Goal: Information Seeking & Learning: Learn about a topic

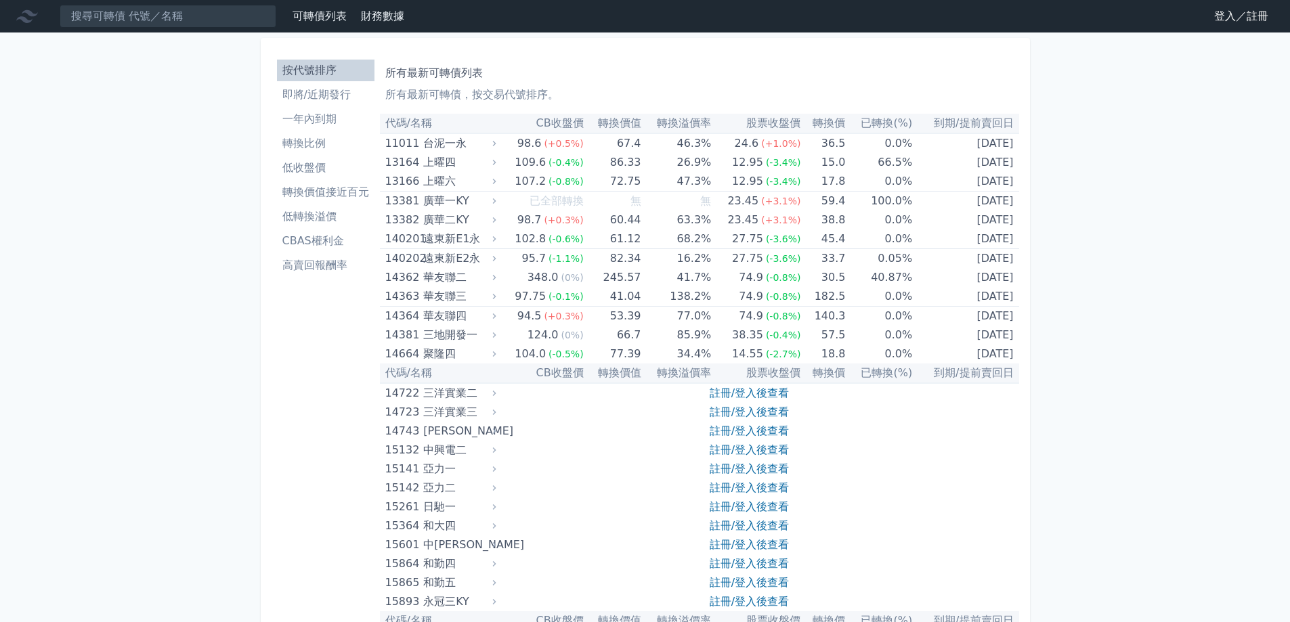
click at [320, 102] on li "即將/近期發行" at bounding box center [326, 95] width 98 height 16
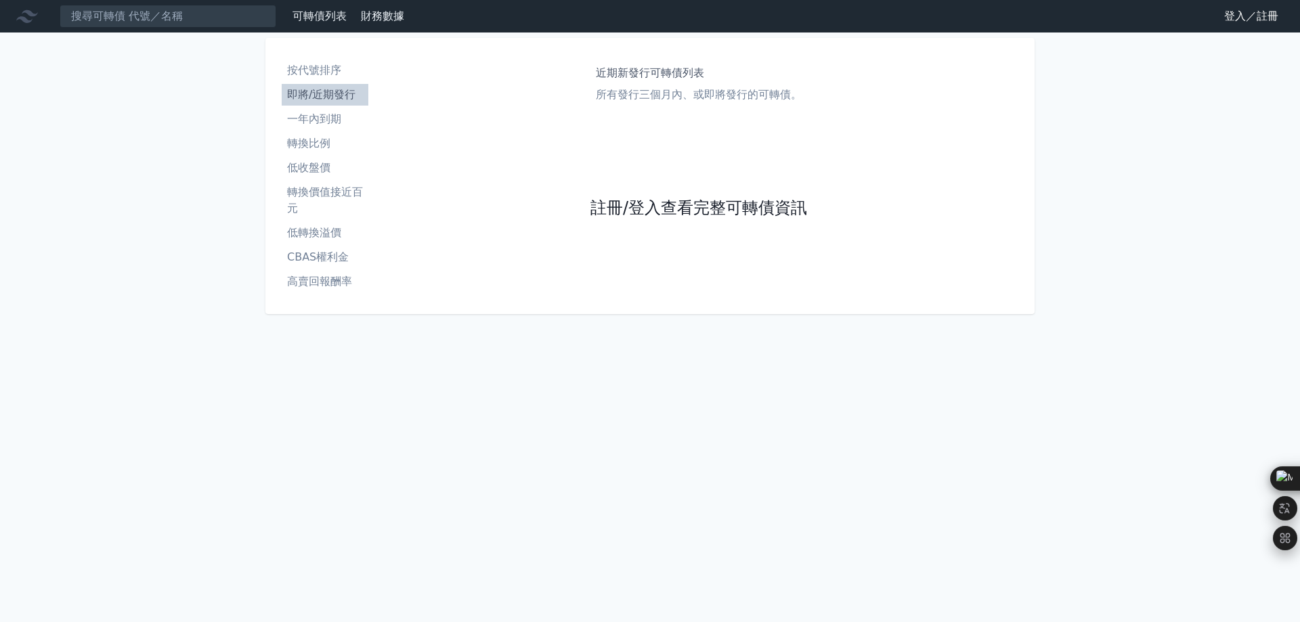
click at [679, 206] on link "註冊/登入查看完整可轉債資訊" at bounding box center [699, 209] width 217 height 22
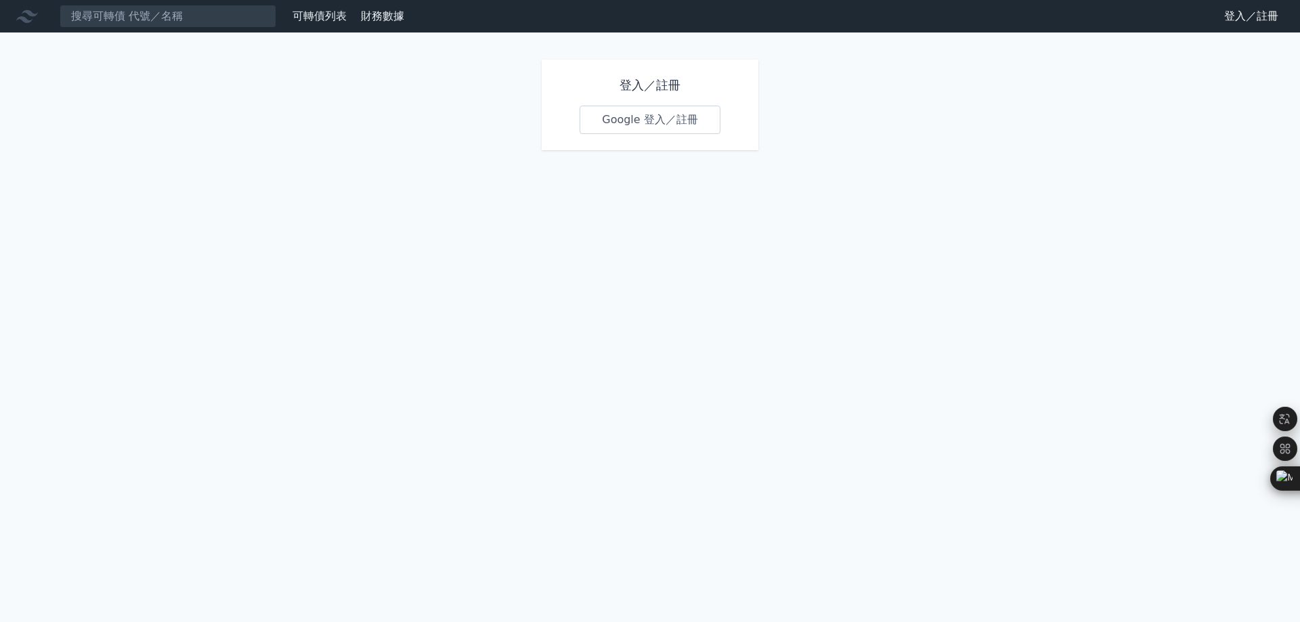
click at [652, 119] on link "Google 登入／註冊" at bounding box center [650, 120] width 141 height 28
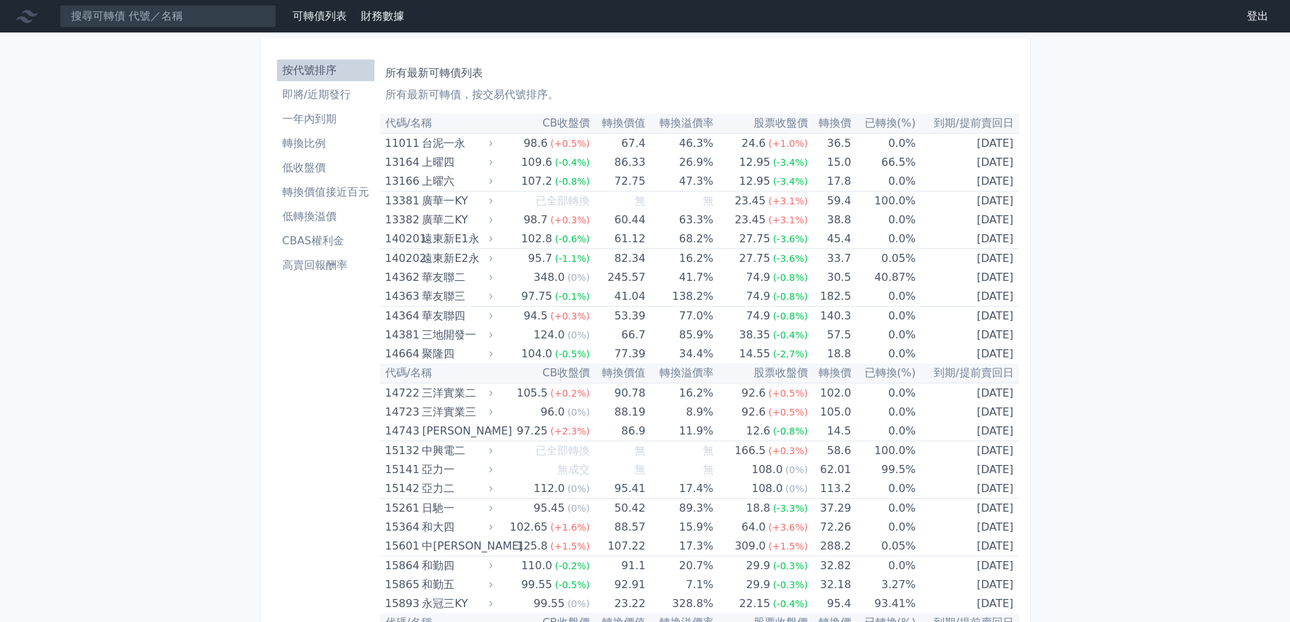
click at [313, 91] on li "即將/近期發行" at bounding box center [326, 95] width 98 height 16
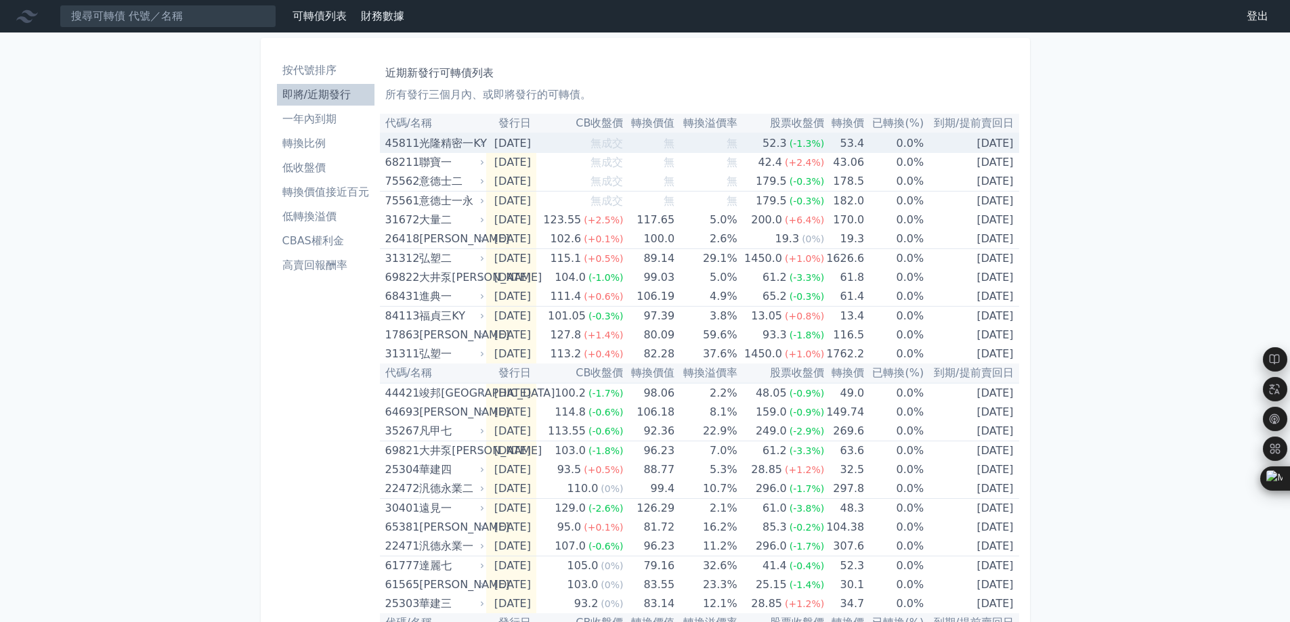
click at [435, 138] on div "光隆精密一KY" at bounding box center [450, 143] width 62 height 19
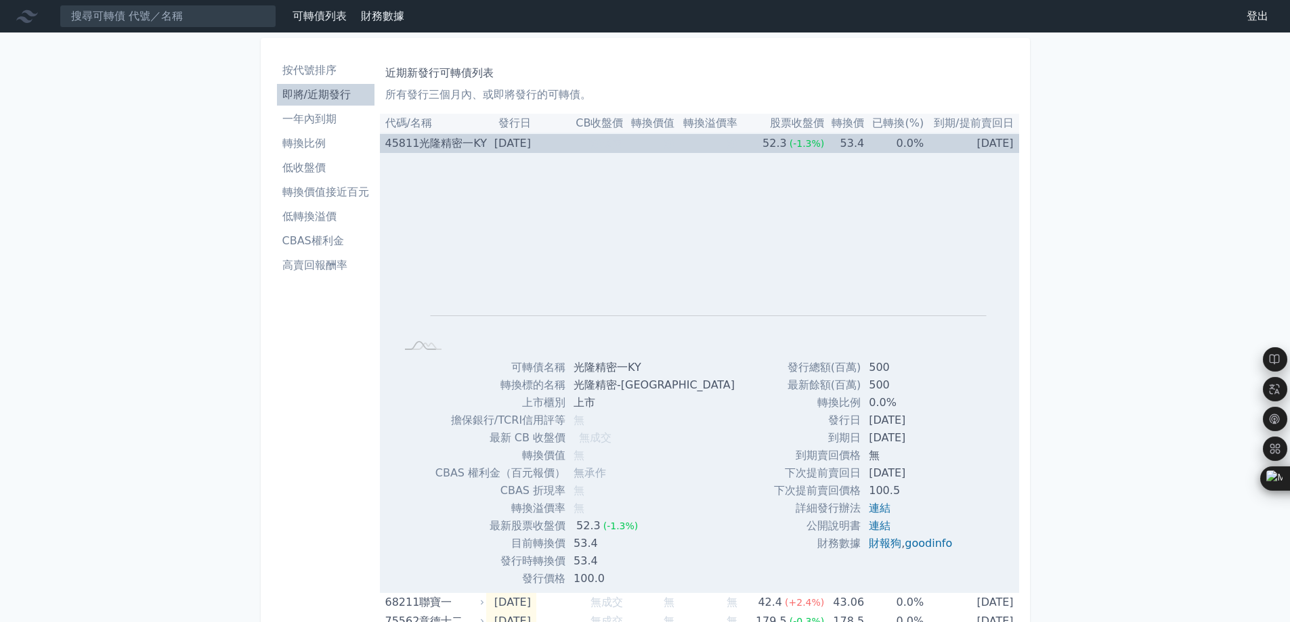
click at [435, 138] on div "光隆精密一KY" at bounding box center [450, 143] width 62 height 19
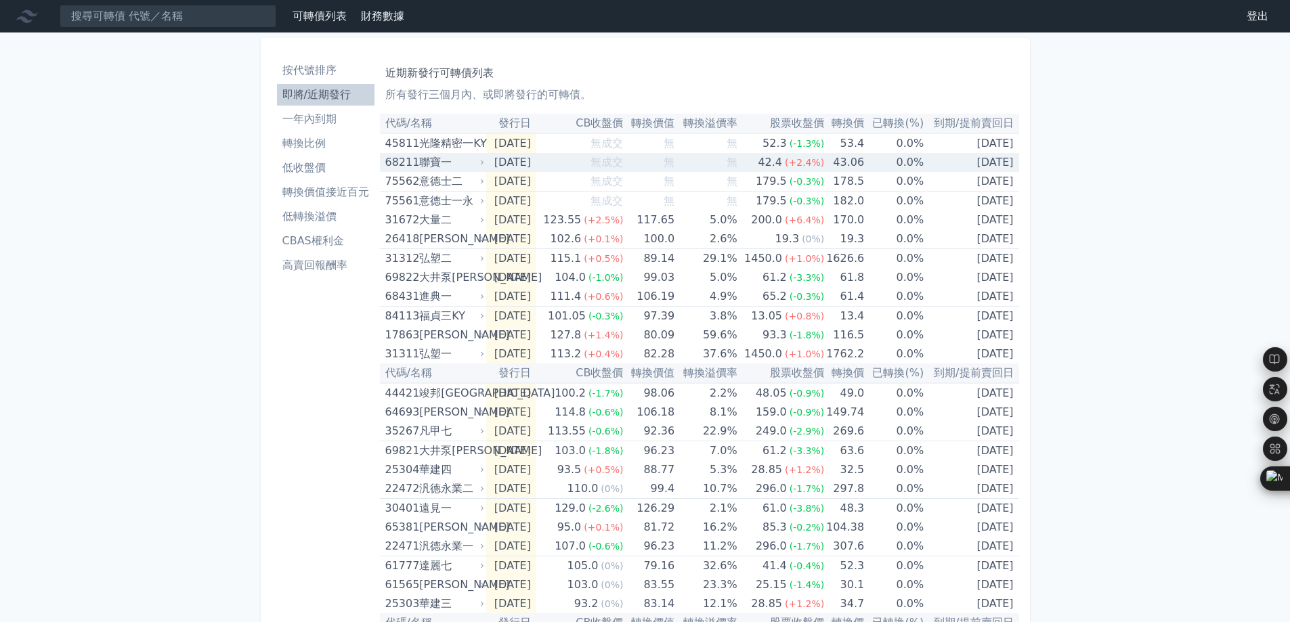
click at [472, 159] on div "聯寶一" at bounding box center [450, 162] width 62 height 19
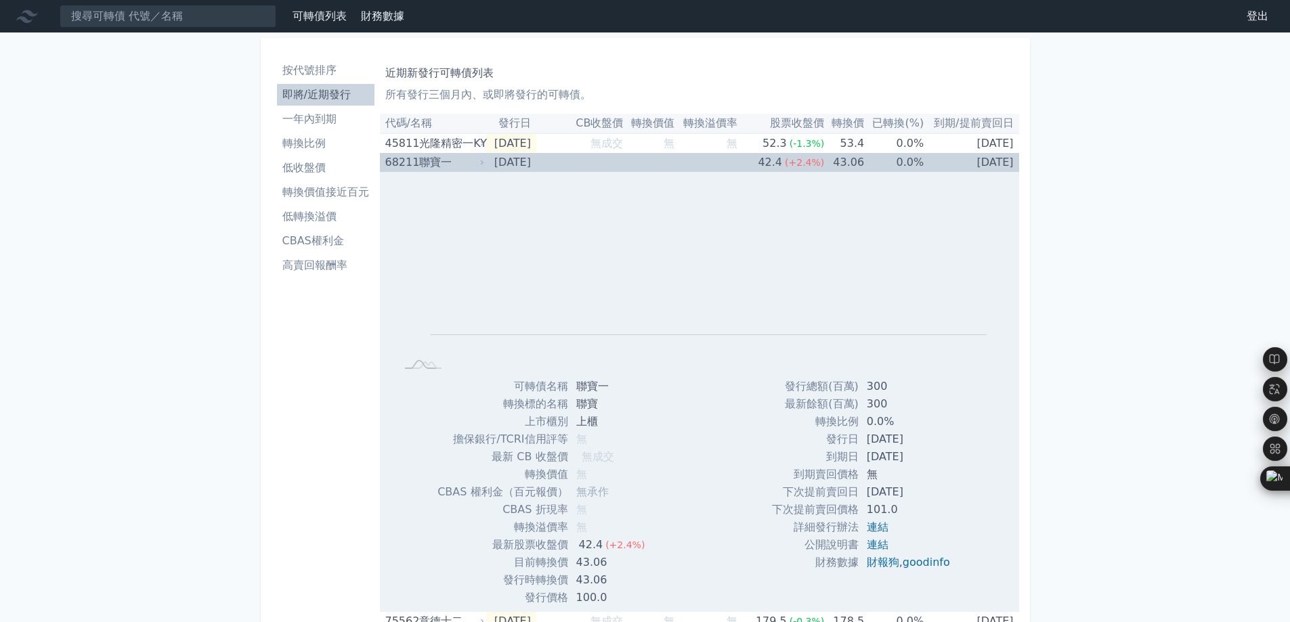
click at [472, 159] on div "聯寶一" at bounding box center [450, 162] width 62 height 19
